Goal: Transaction & Acquisition: Book appointment/travel/reservation

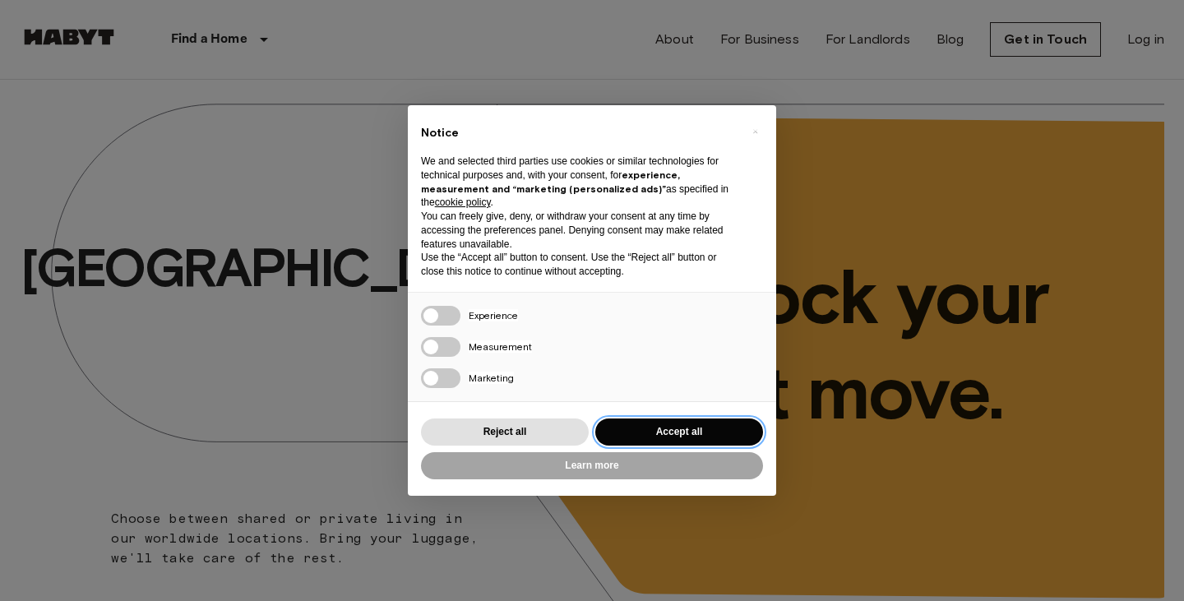
click at [612, 429] on button "Accept all" at bounding box center [679, 431] width 168 height 27
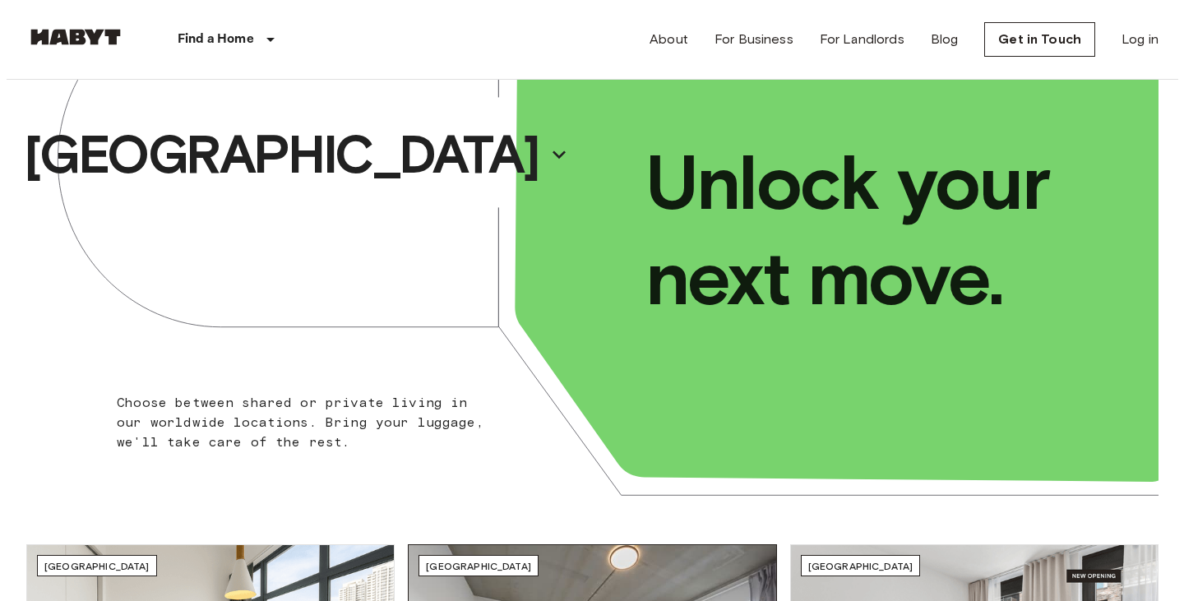
scroll to position [82, 0]
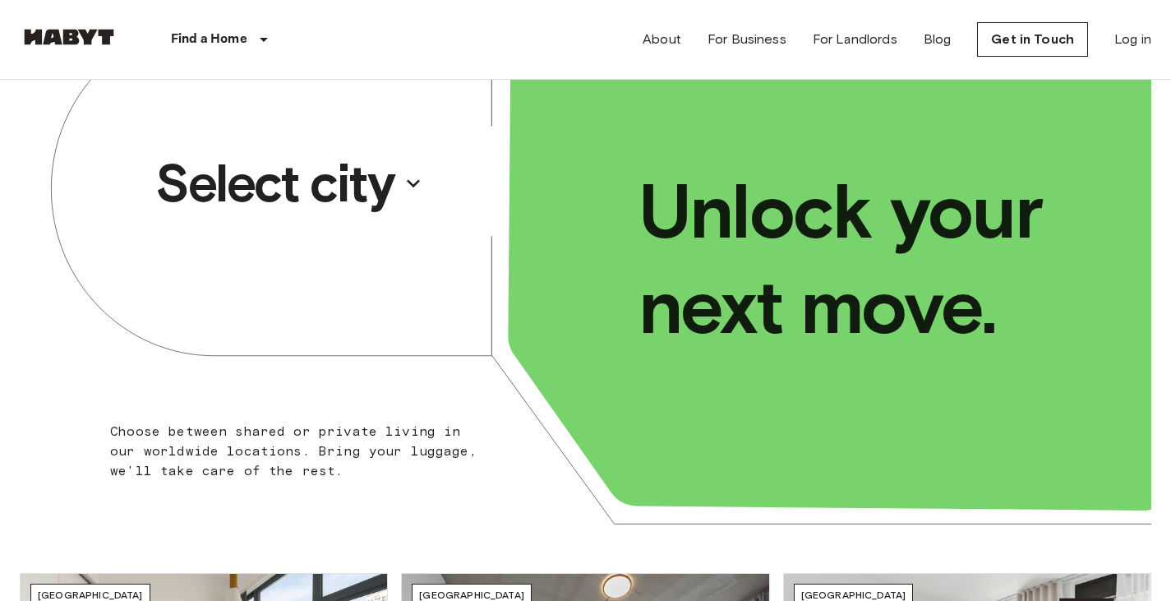
click at [369, 182] on p "Select city" at bounding box center [274, 183] width 238 height 66
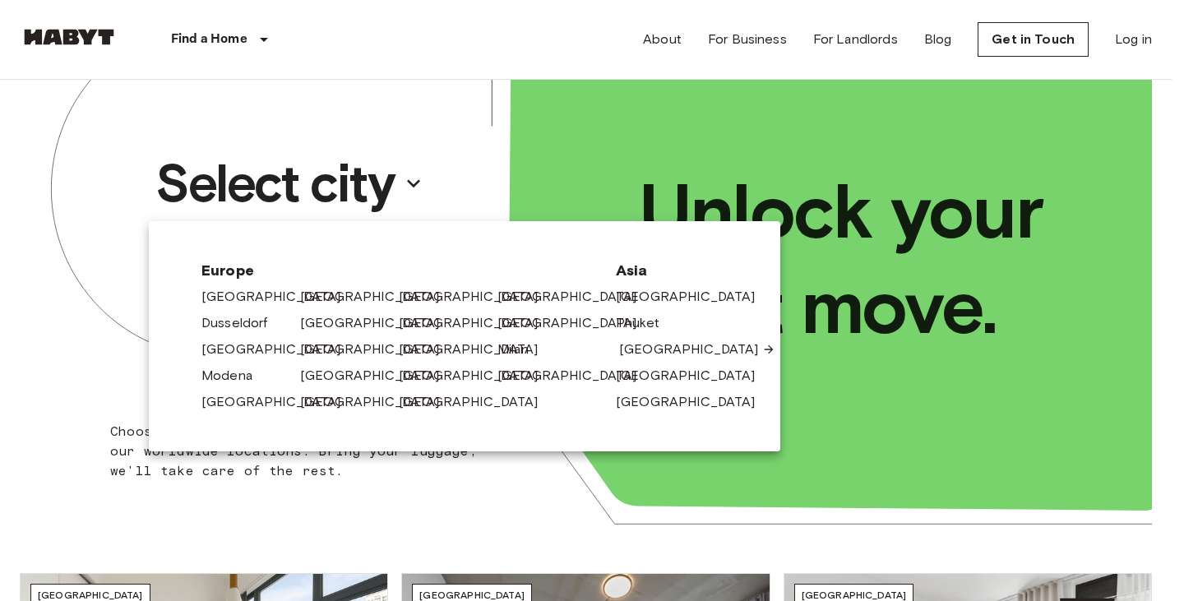
click at [622, 346] on link "[GEOGRAPHIC_DATA]" at bounding box center [697, 349] width 156 height 20
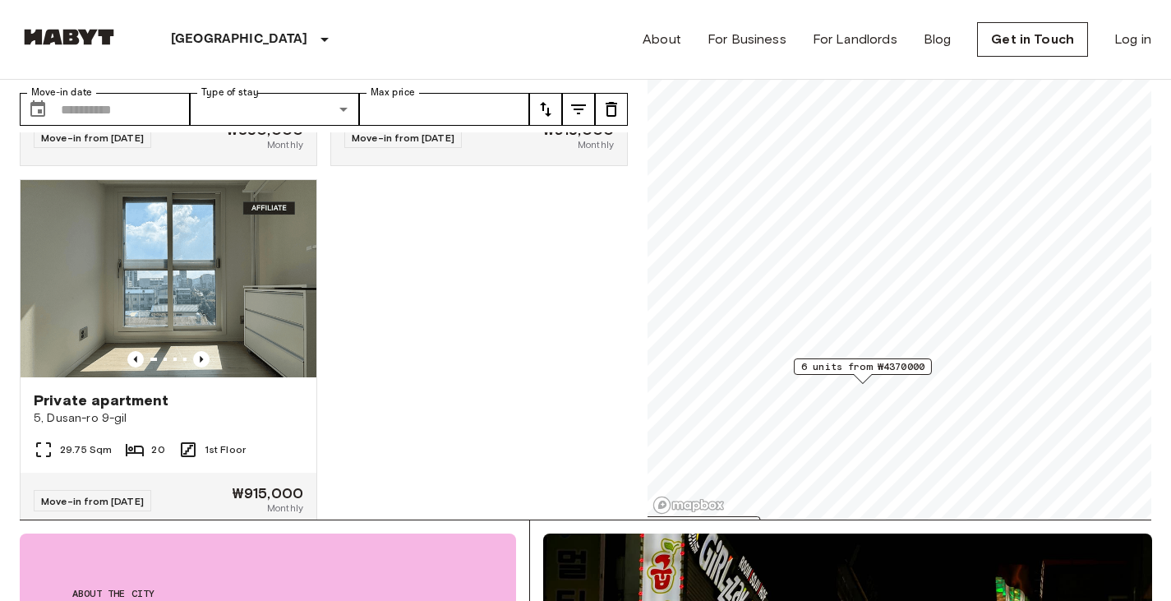
scroll to position [2513, 0]
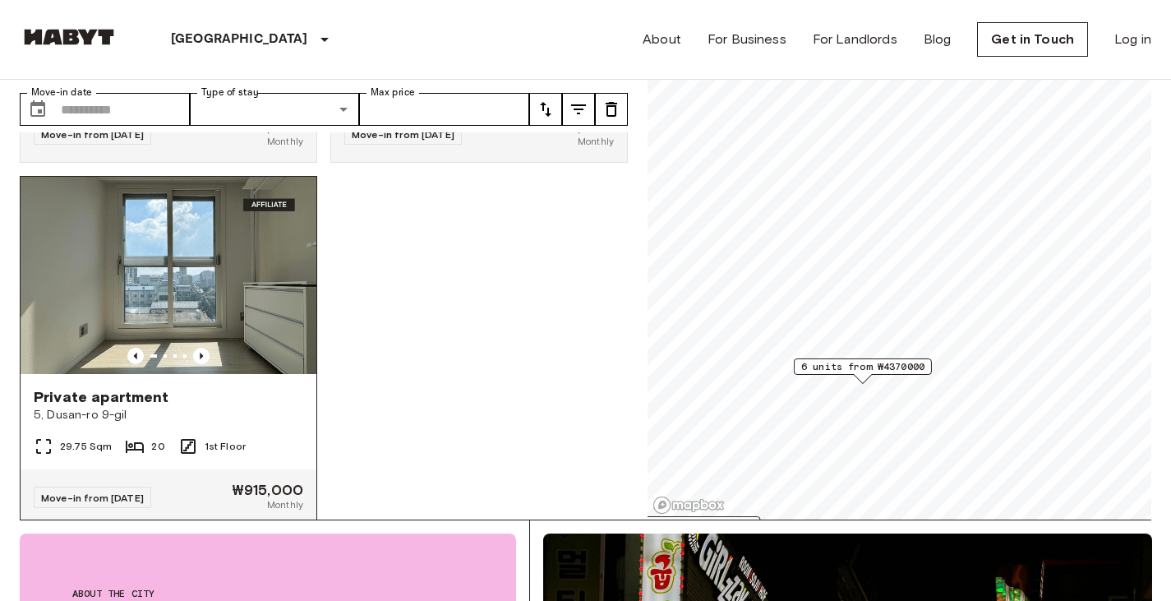
click at [239, 423] on span "5, Dusan-ro 9-gil" at bounding box center [169, 415] width 270 height 16
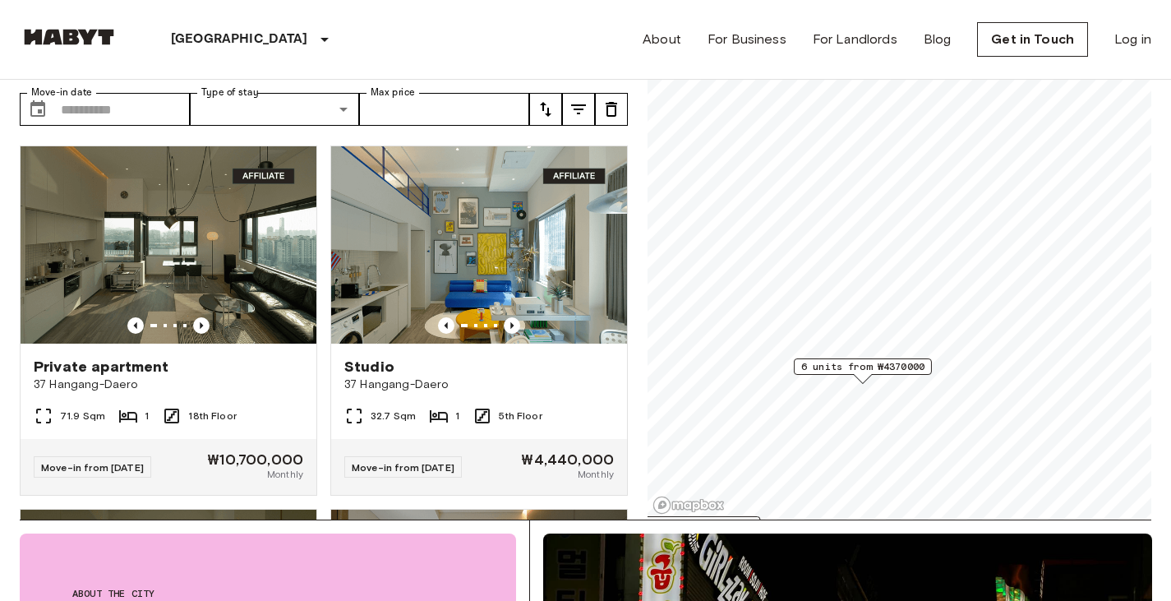
scroll to position [0, 0]
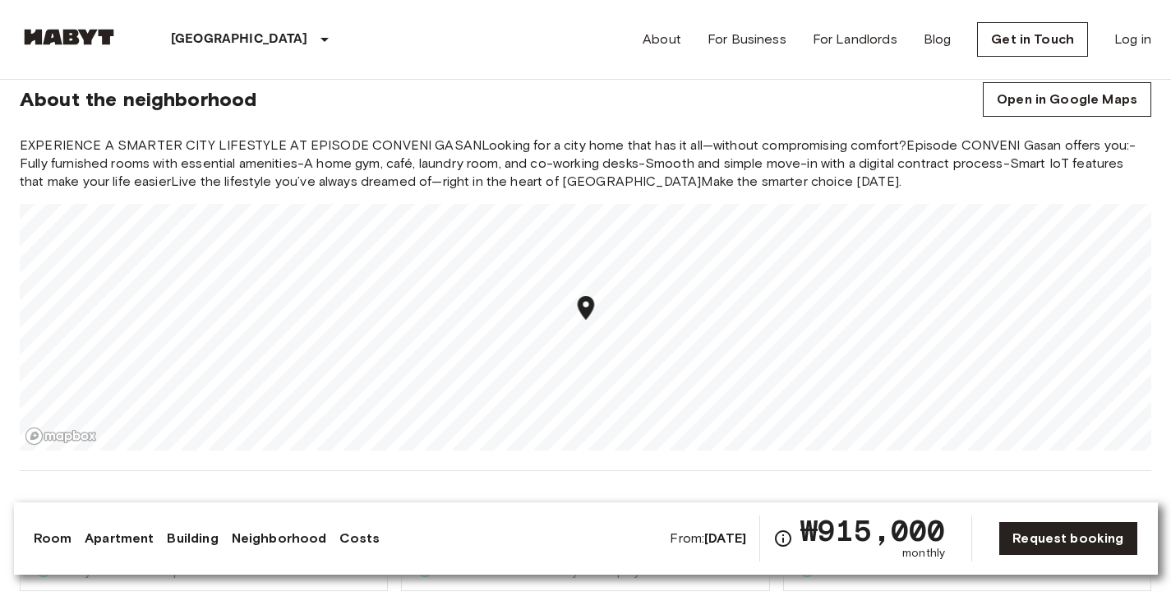
scroll to position [1480, 0]
